Goal: Task Accomplishment & Management: Use online tool/utility

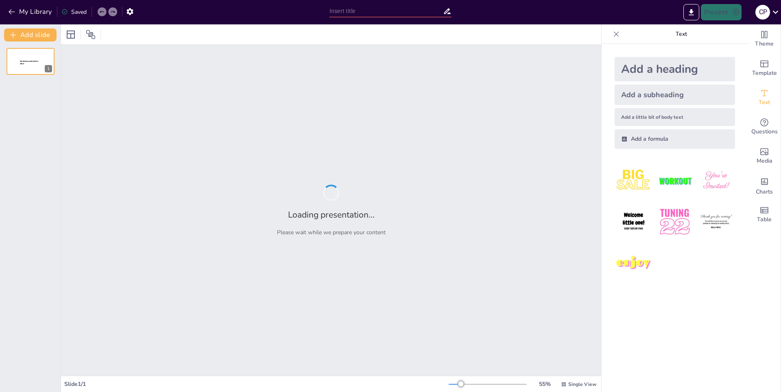
type input "Изнасилование как уголовное преступление: правовые нормы и их влияние на акушер…"
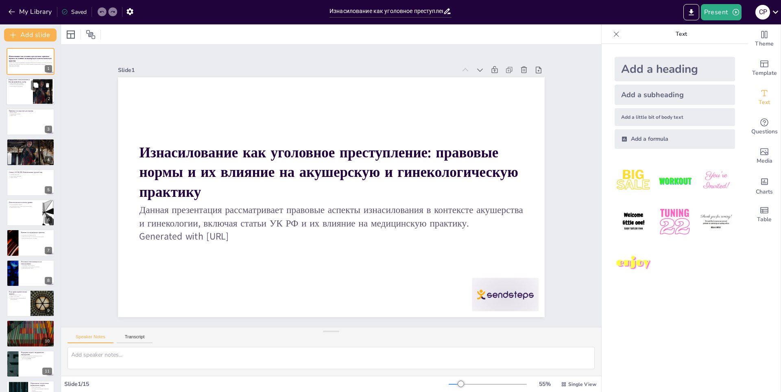
click at [42, 93] on div at bounding box center [42, 91] width 47 height 25
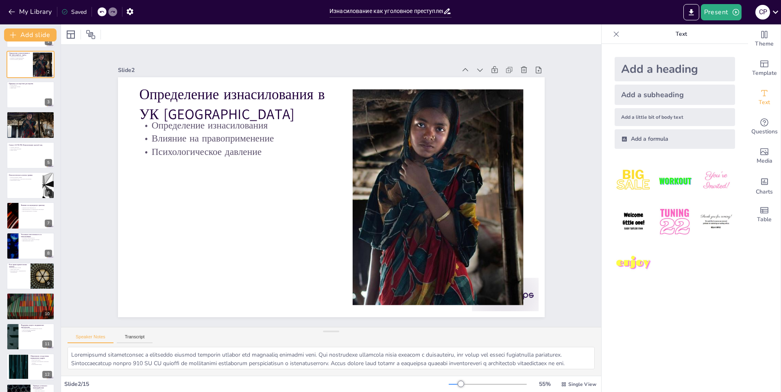
scroll to position [31, 0]
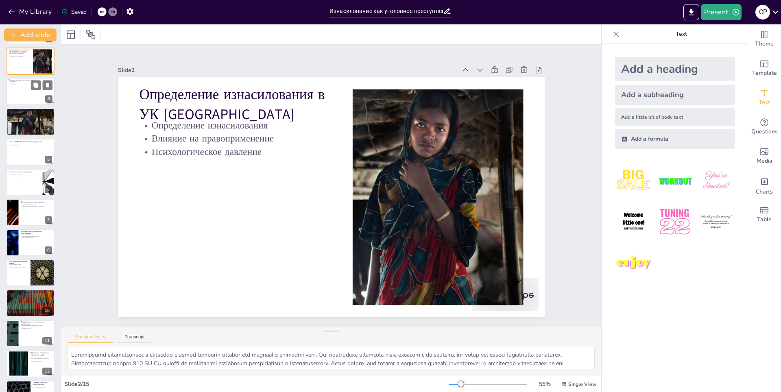
click at [34, 95] on div at bounding box center [30, 92] width 49 height 28
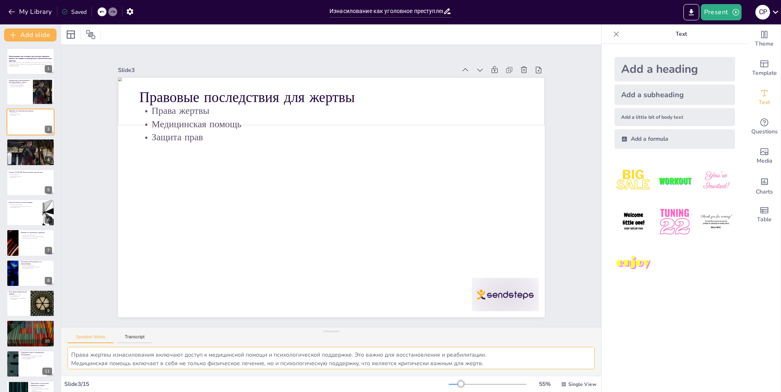
scroll to position [11, 0]
drag, startPoint x: 74, startPoint y: 355, endPoint x: 542, endPoint y: 367, distance: 467.8
click at [542, 367] on textarea "Права жертвы изнасилования включают доступ к медицинской помощи и психологическ…" at bounding box center [331, 358] width 527 height 22
click at [42, 90] on div at bounding box center [42, 86] width 22 height 10
type textarea "Loremipsumd sitametconsec a elitseddo eiusmod temporin utlabor etd magnaaliq en…"
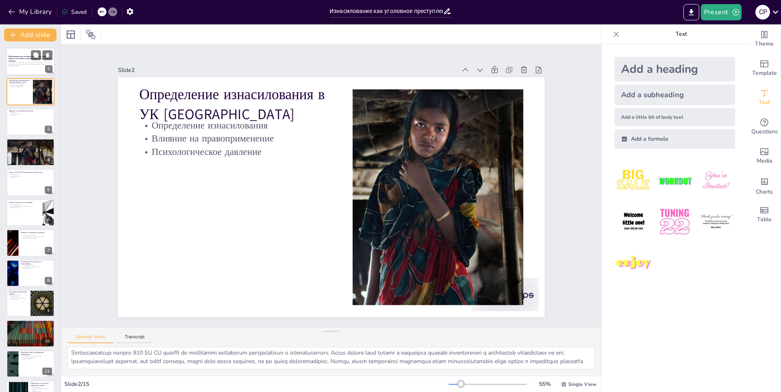
click at [32, 66] on p "Generated with [URL]" at bounding box center [31, 66] width 44 height 2
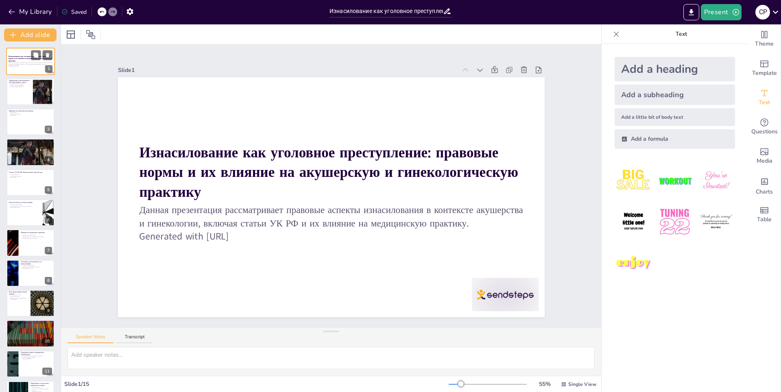
scroll to position [0, 0]
click at [18, 92] on div at bounding box center [30, 92] width 49 height 28
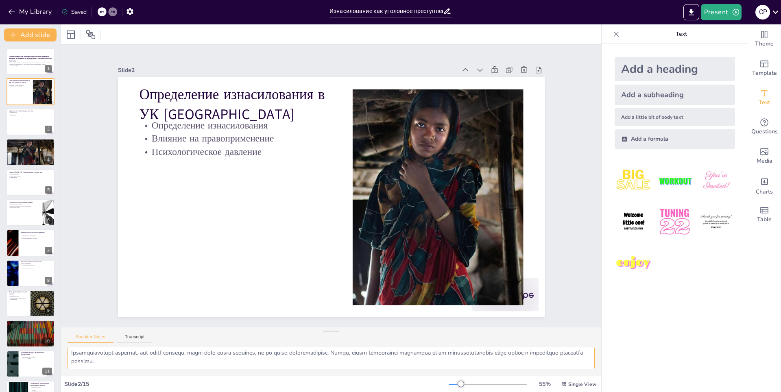
scroll to position [36, 0]
click at [30, 196] on div "Статья 132 УК РФ: Изнасилование группой лиц Степень опасности Ужесточение наказ…" at bounding box center [30, 183] width 49 height 28
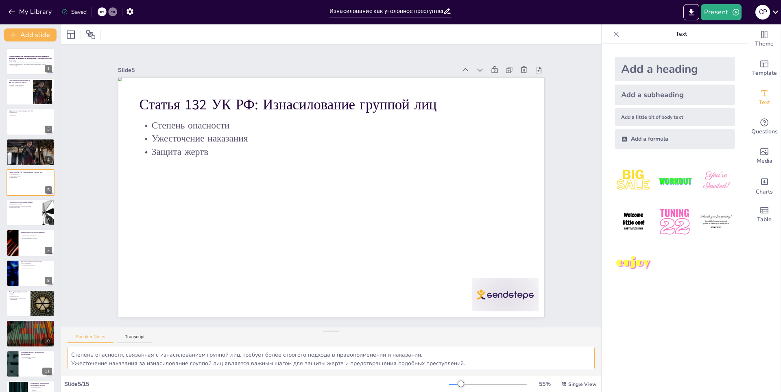
scroll to position [11, 0]
click at [45, 217] on div at bounding box center [48, 213] width 49 height 28
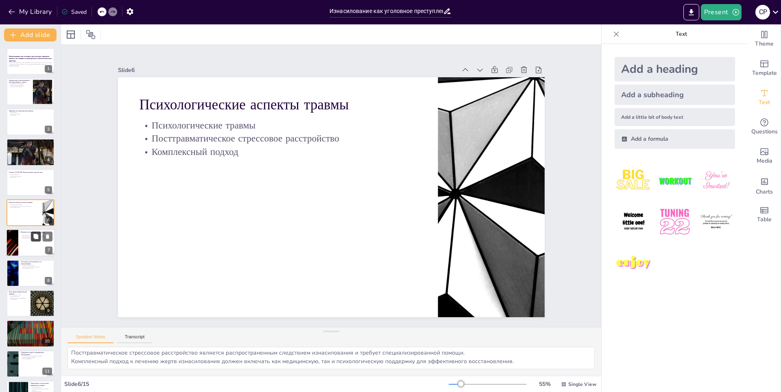
click at [36, 239] on icon at bounding box center [35, 236] width 5 height 5
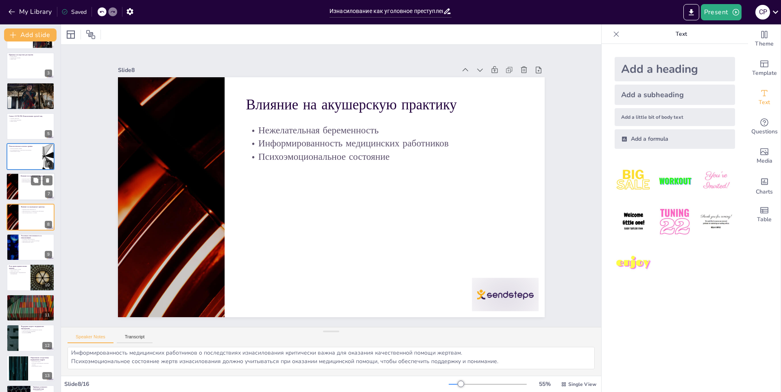
click at [14, 191] on div at bounding box center [12, 187] width 49 height 28
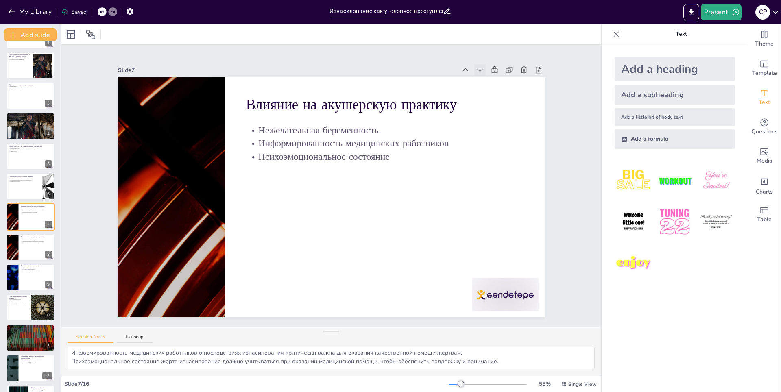
click at [370, 6] on icon at bounding box center [364, -1] width 11 height 11
click at [155, 128] on icon at bounding box center [149, 133] width 11 height 11
click at [180, 75] on icon at bounding box center [175, 80] width 10 height 10
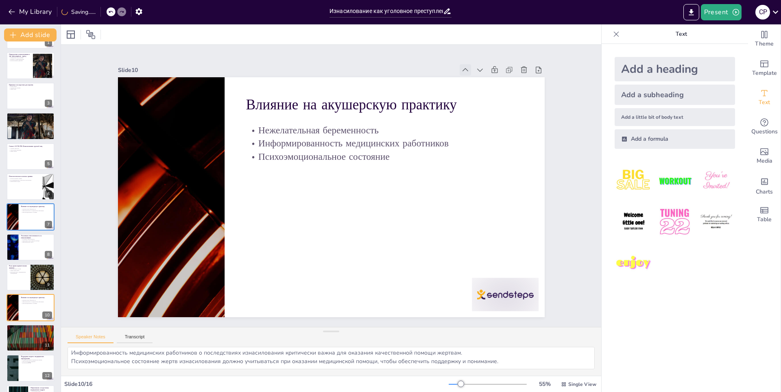
click at [265, 25] on icon at bounding box center [262, 22] width 4 height 6
click at [158, 198] on icon at bounding box center [154, 201] width 7 height 6
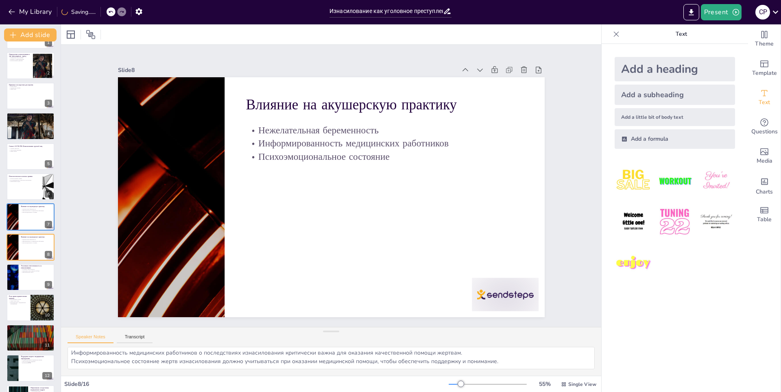
click at [456, 58] on icon at bounding box center [453, 57] width 6 height 4
click at [188, 286] on icon at bounding box center [185, 288] width 6 height 4
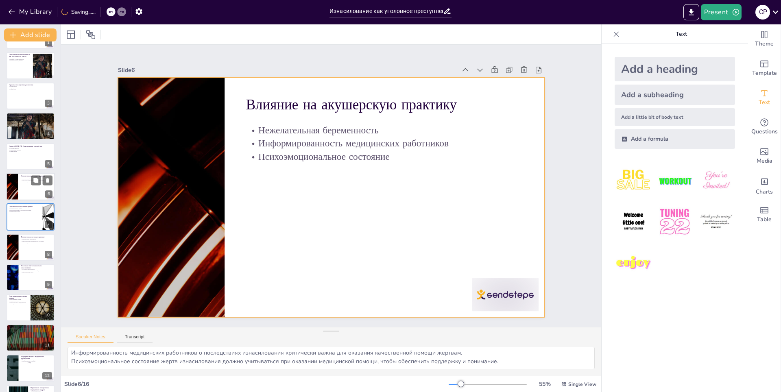
click at [18, 184] on div at bounding box center [30, 187] width 49 height 28
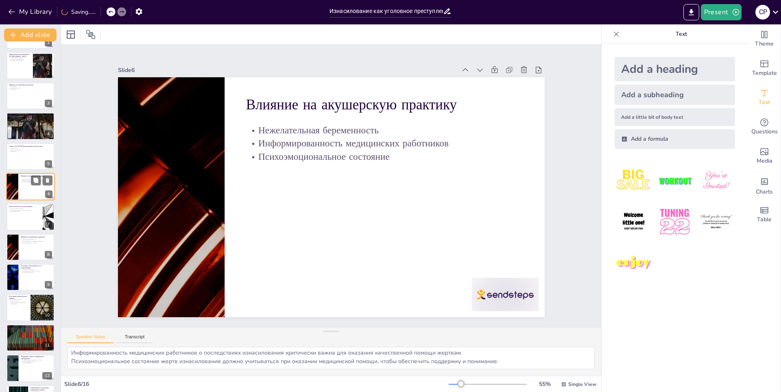
scroll to position [0, 0]
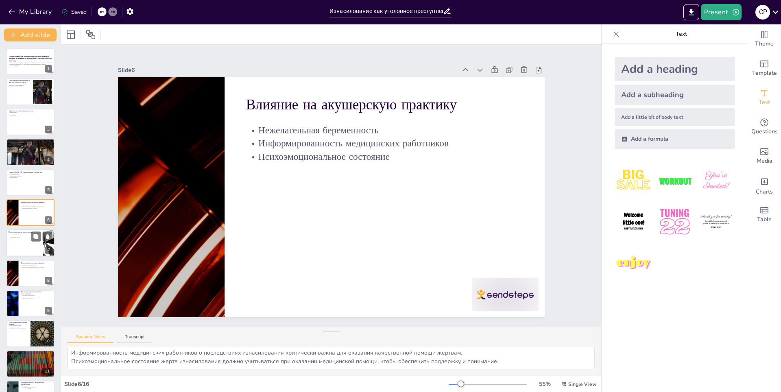
click at [27, 238] on p "Комплексный подход" at bounding box center [25, 238] width 32 height 2
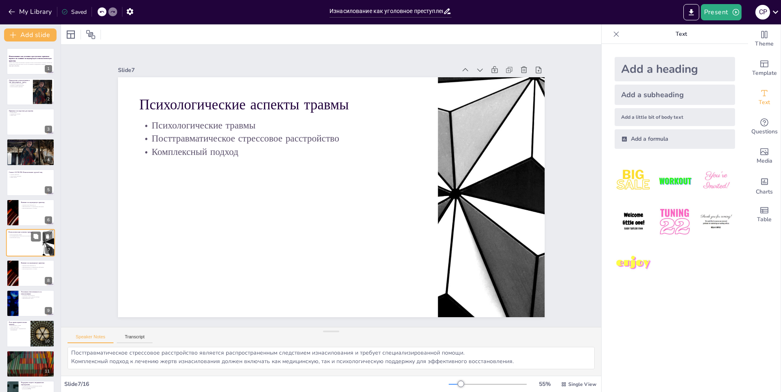
scroll to position [26, 0]
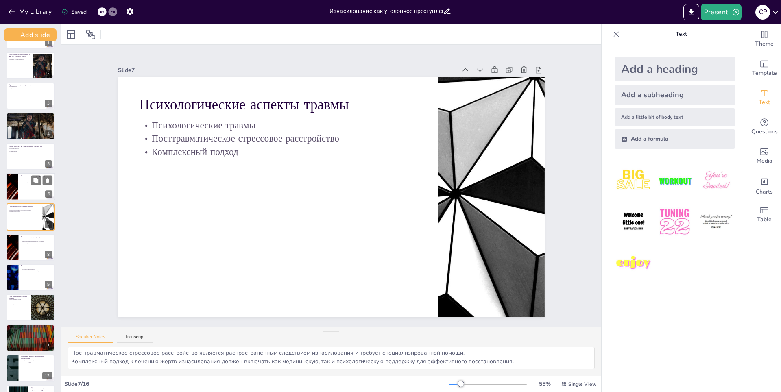
click at [19, 187] on div at bounding box center [30, 187] width 49 height 28
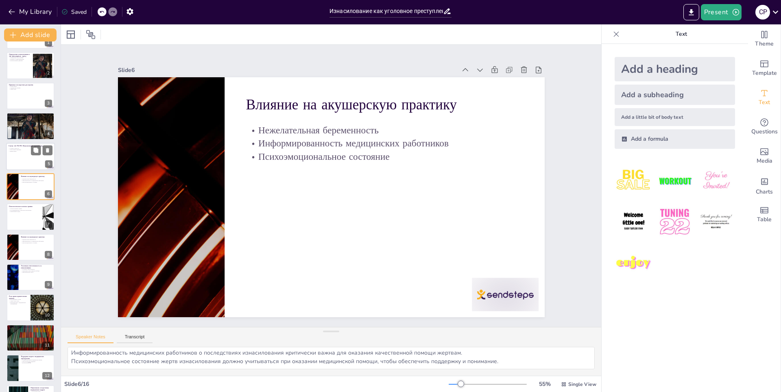
scroll to position [0, 0]
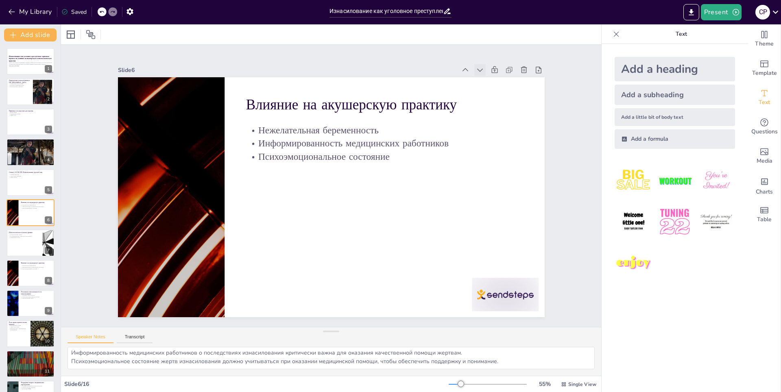
click at [266, 355] on icon at bounding box center [260, 360] width 11 height 11
click at [32, 274] on div at bounding box center [30, 274] width 49 height 28
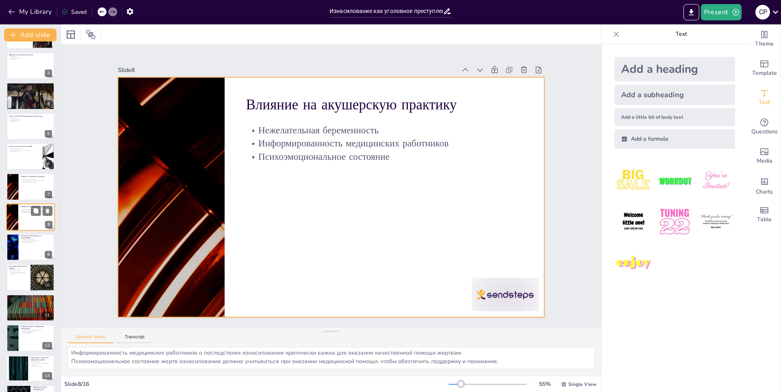
click at [28, 224] on div at bounding box center [30, 217] width 49 height 28
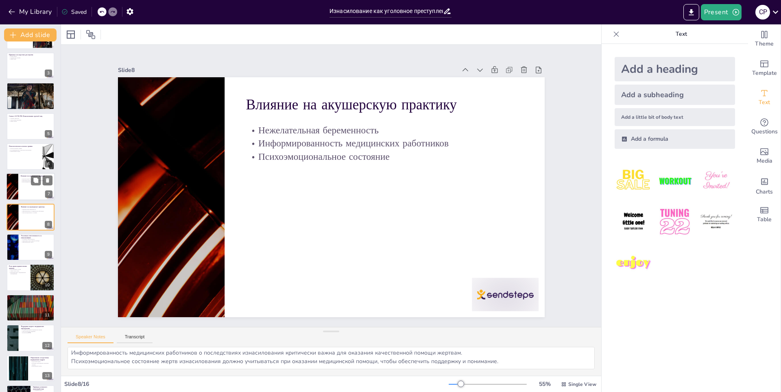
click at [24, 193] on div at bounding box center [30, 187] width 49 height 28
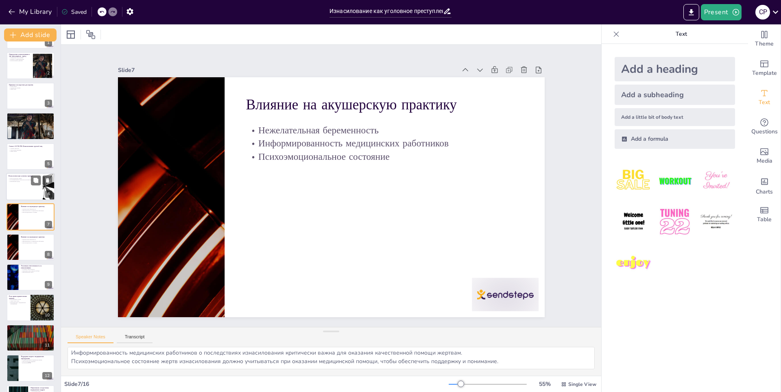
click at [21, 190] on div at bounding box center [30, 187] width 49 height 28
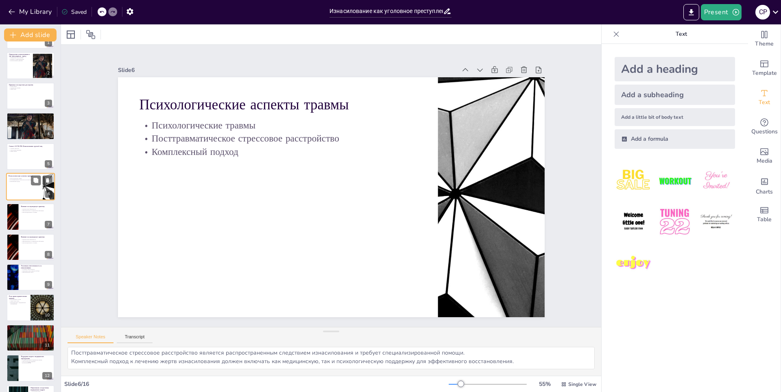
scroll to position [0, 0]
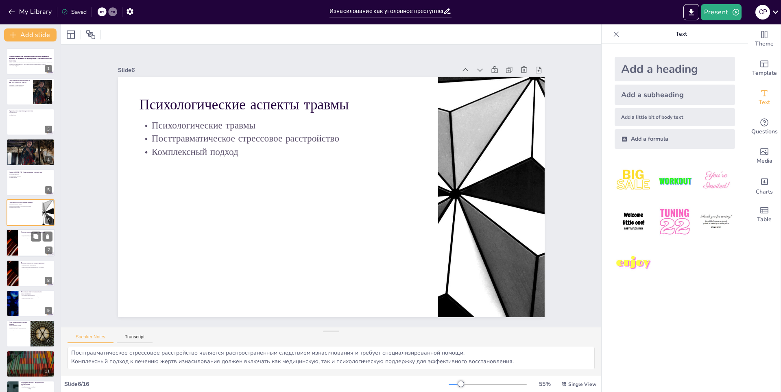
click at [20, 242] on div at bounding box center [30, 244] width 49 height 28
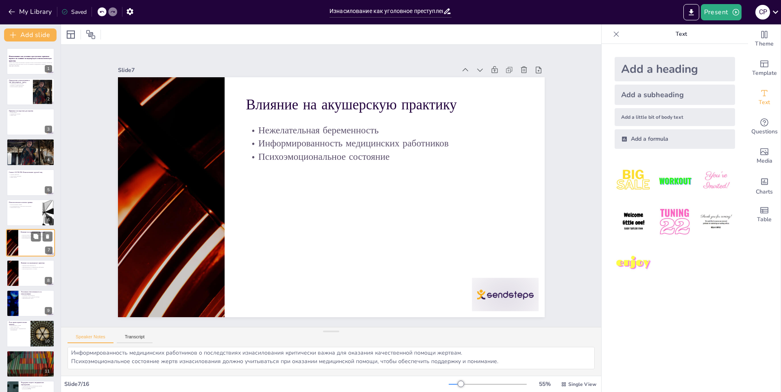
scroll to position [26, 0]
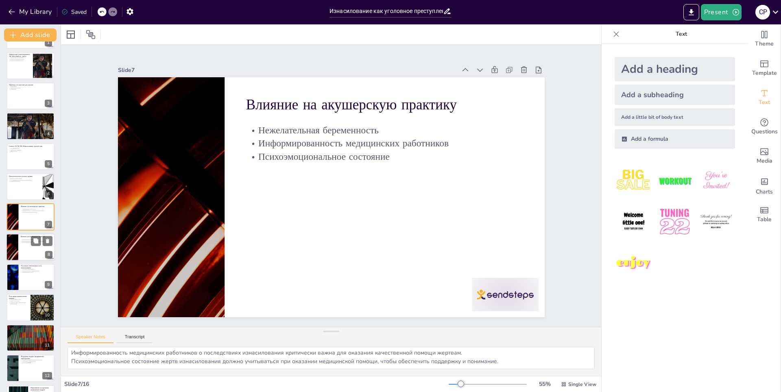
click at [15, 249] on div at bounding box center [12, 248] width 49 height 28
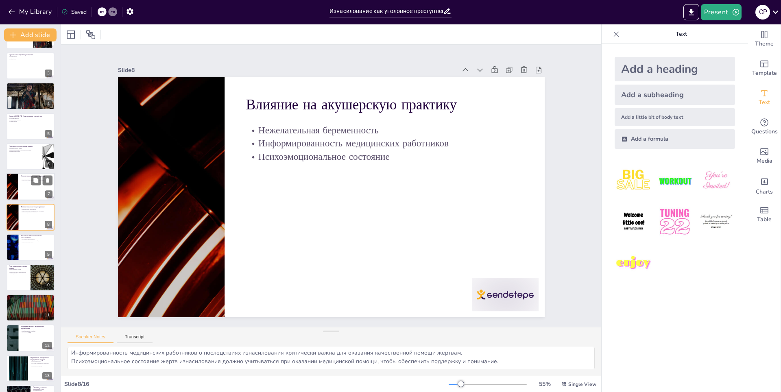
click at [21, 193] on div at bounding box center [30, 187] width 49 height 28
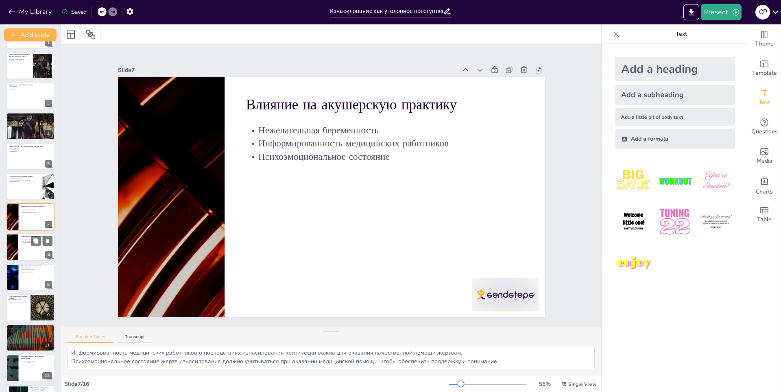
click at [17, 247] on div at bounding box center [12, 248] width 49 height 28
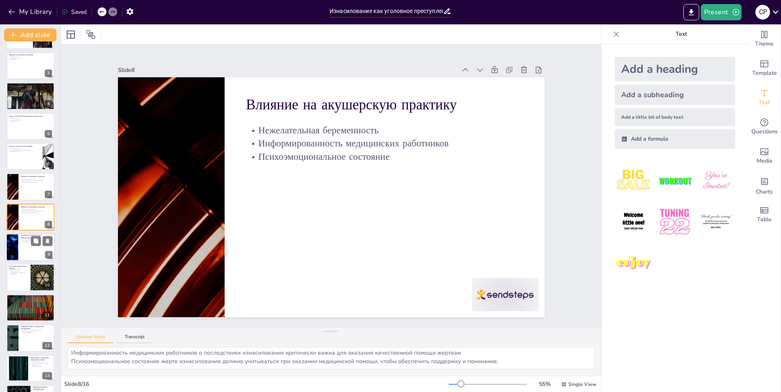
click at [15, 249] on div at bounding box center [12, 248] width 49 height 28
type textarea "Уголовная ответственность за изнасилование является важным аспектом правовой за…"
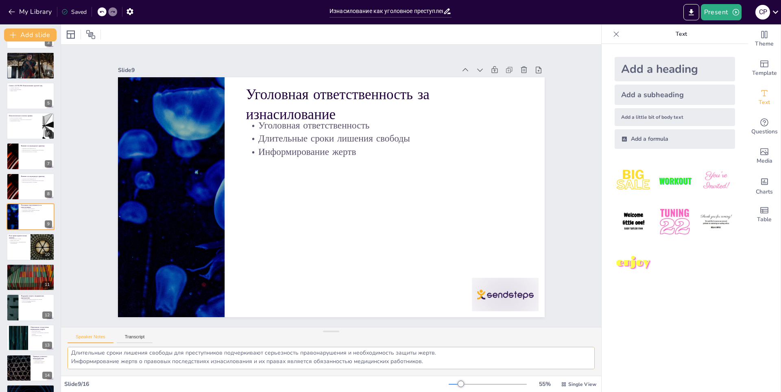
scroll to position [0, 0]
click at [582, 370] on div "Уголовная ответственность за изнасилование является важным аспектом правовой за…" at bounding box center [331, 361] width 540 height 29
click at [149, 342] on button "Transcript" at bounding box center [135, 339] width 36 height 9
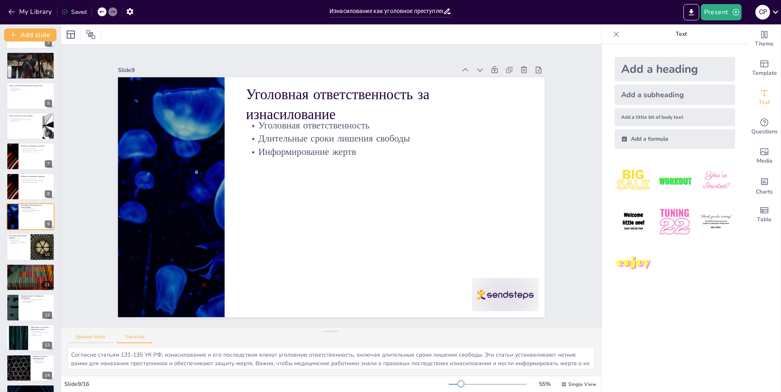
click at [103, 341] on button "Speaker Notes" at bounding box center [91, 339] width 46 height 9
click at [130, 336] on button "Transcript" at bounding box center [135, 339] width 36 height 9
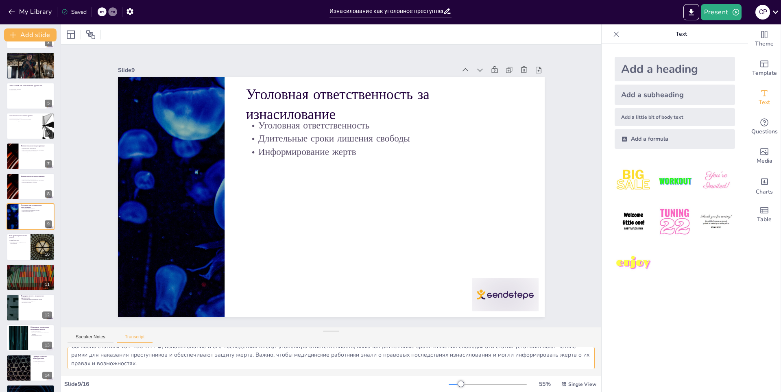
scroll to position [11, 0]
click at [26, 252] on div at bounding box center [30, 248] width 49 height 28
type textarea "Правоохранительные органы играют ключевую роль в расследовании случаев изнасило…"
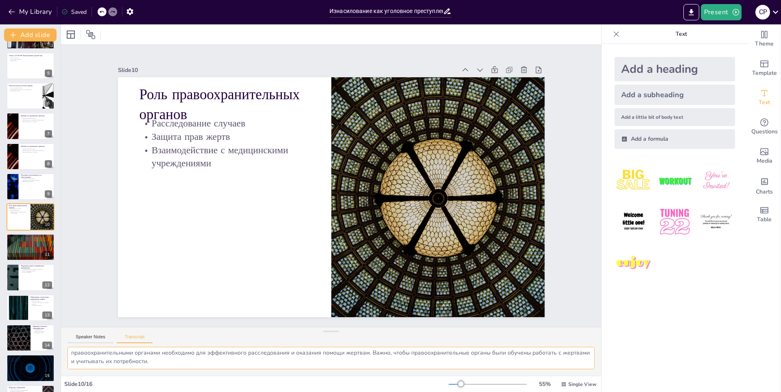
scroll to position [0, 0]
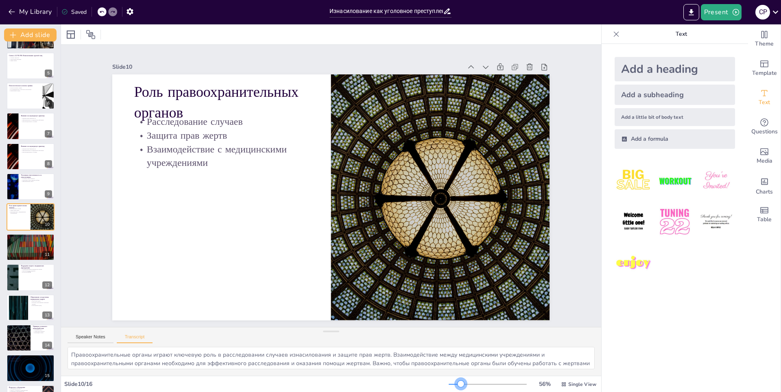
click at [458, 384] on div at bounding box center [461, 384] width 7 height 7
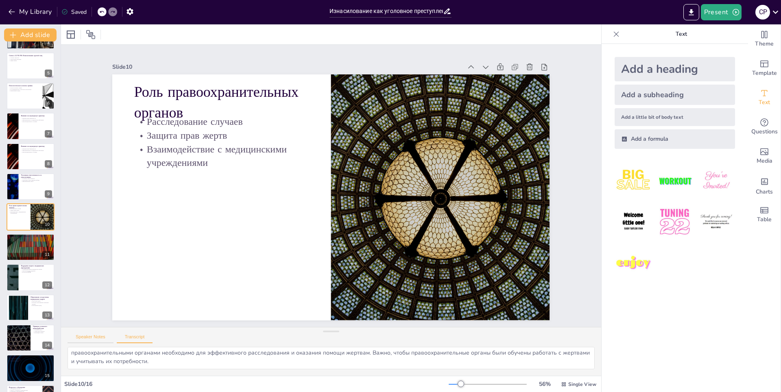
click at [93, 337] on button "Speaker Notes" at bounding box center [91, 339] width 46 height 9
click at [24, 255] on div at bounding box center [30, 248] width 49 height 28
type textarea "Соблюдение конфиденциальности является основополагающим принципом в работе с же…"
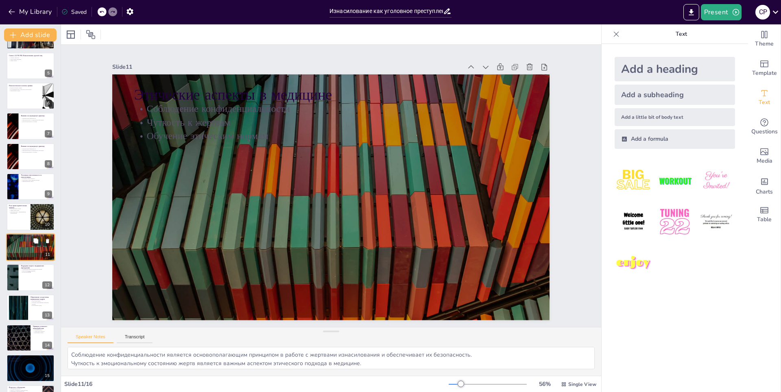
scroll to position [143, 0]
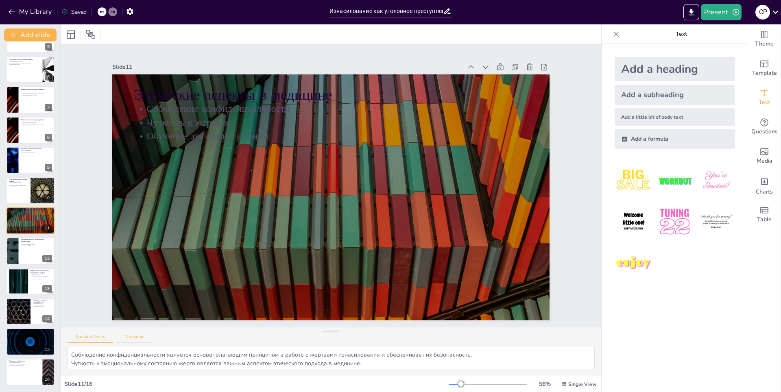
click at [133, 335] on button "Transcript" at bounding box center [135, 339] width 36 height 9
click at [12, 251] on div at bounding box center [12, 251] width 49 height 28
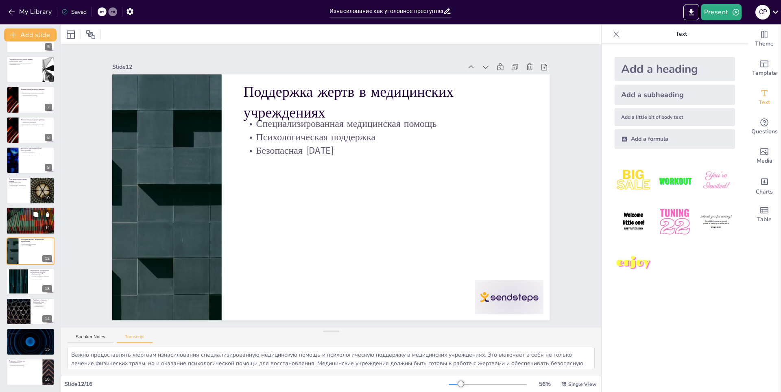
click at [17, 221] on div at bounding box center [30, 221] width 49 height 28
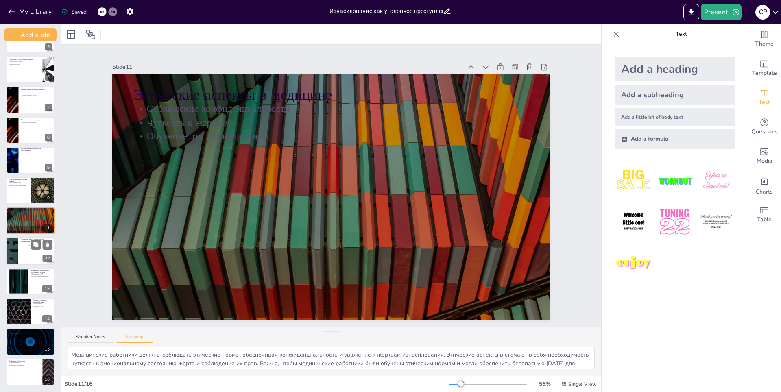
click at [20, 250] on div at bounding box center [30, 251] width 49 height 28
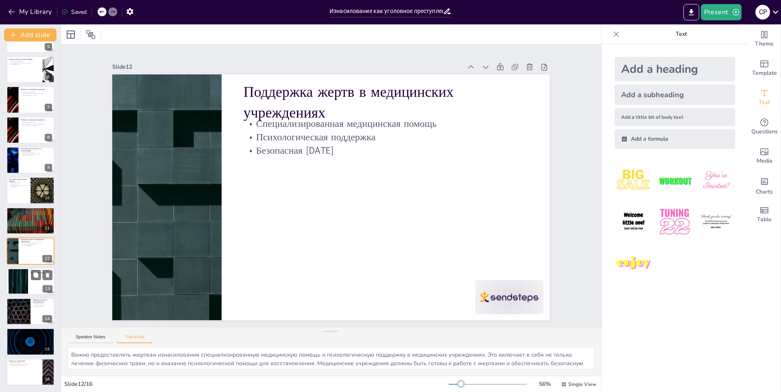
click at [16, 283] on div at bounding box center [18, 281] width 44 height 25
type textarea "Необходима подготовка медицинских кадров по вопросам работы с жертвами изнасило…"
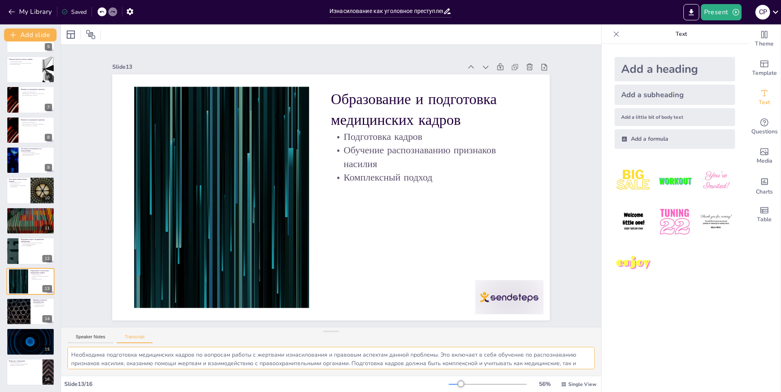
scroll to position [11, 0]
click at [94, 341] on button "Speaker Notes" at bounding box center [91, 339] width 46 height 9
click at [129, 335] on button "Transcript" at bounding box center [135, 339] width 36 height 9
click at [18, 322] on div at bounding box center [18, 312] width 49 height 28
type textarea "Примеры успешного взаимодействия между медицинскими учреждениями и правоохранит…"
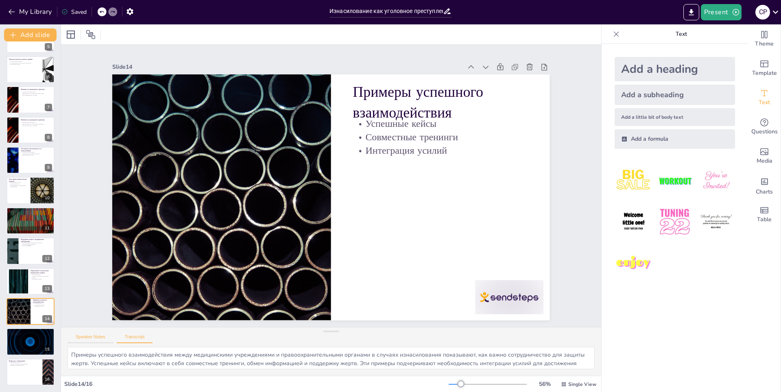
click at [98, 339] on button "Speaker Notes" at bounding box center [91, 339] width 46 height 9
click at [135, 337] on button "Transcript" at bounding box center [135, 339] width 36 height 9
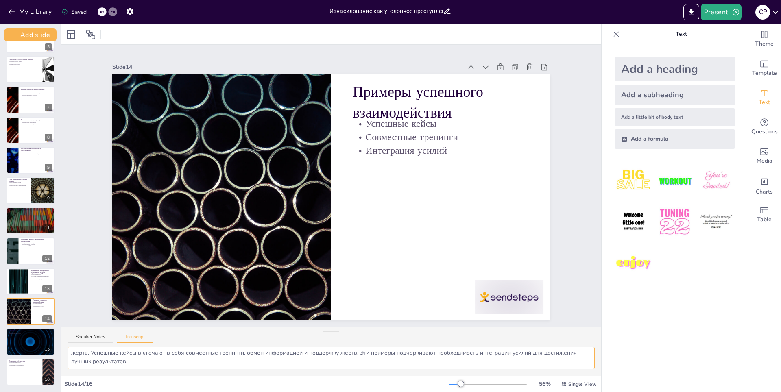
scroll to position [4, 0]
click at [20, 347] on div at bounding box center [30, 342] width 49 height 28
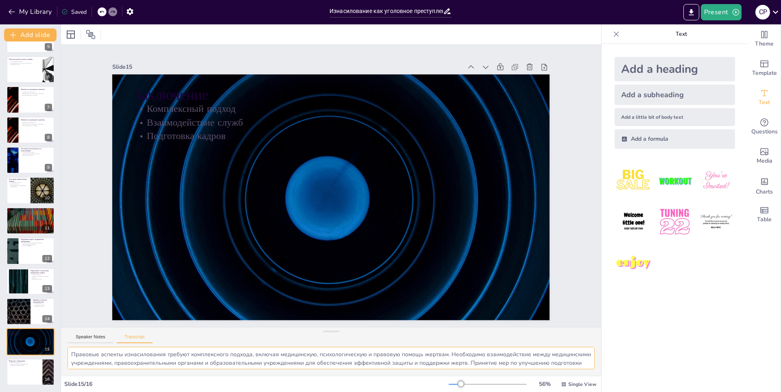
scroll to position [0, 0]
click at [28, 376] on div at bounding box center [30, 373] width 49 height 28
type textarea "Открываем обсуждение по вопросам, касающимся правовых норм и их влияния на акуш…"
